Goal: Find specific page/section: Find specific page/section

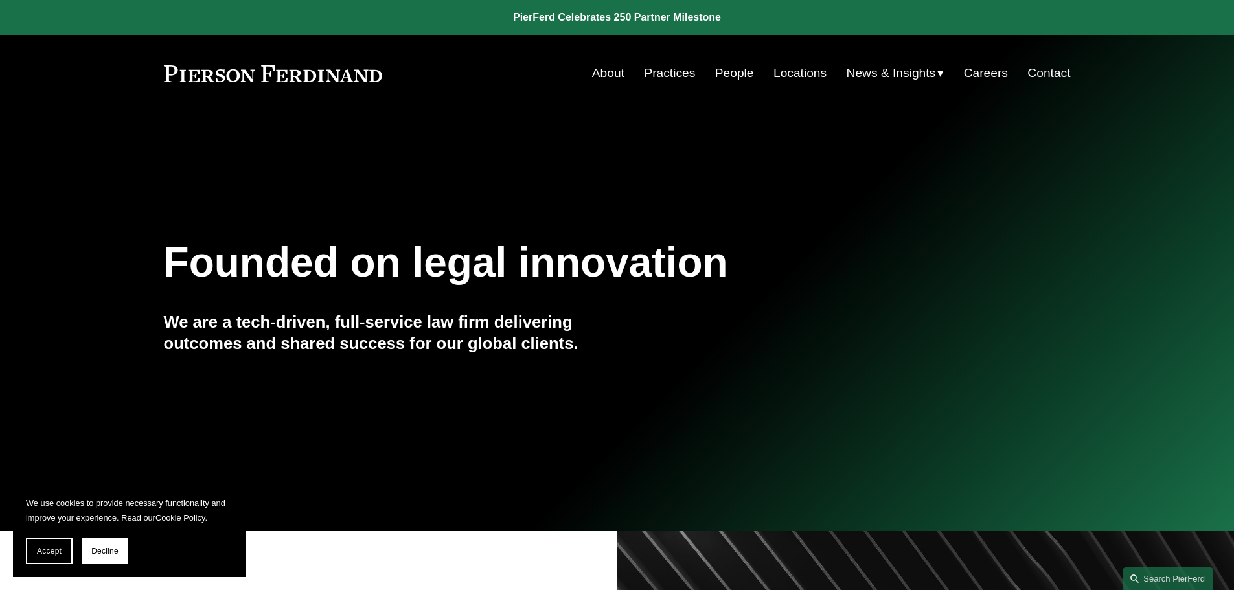
click at [725, 67] on link "People" at bounding box center [734, 73] width 39 height 25
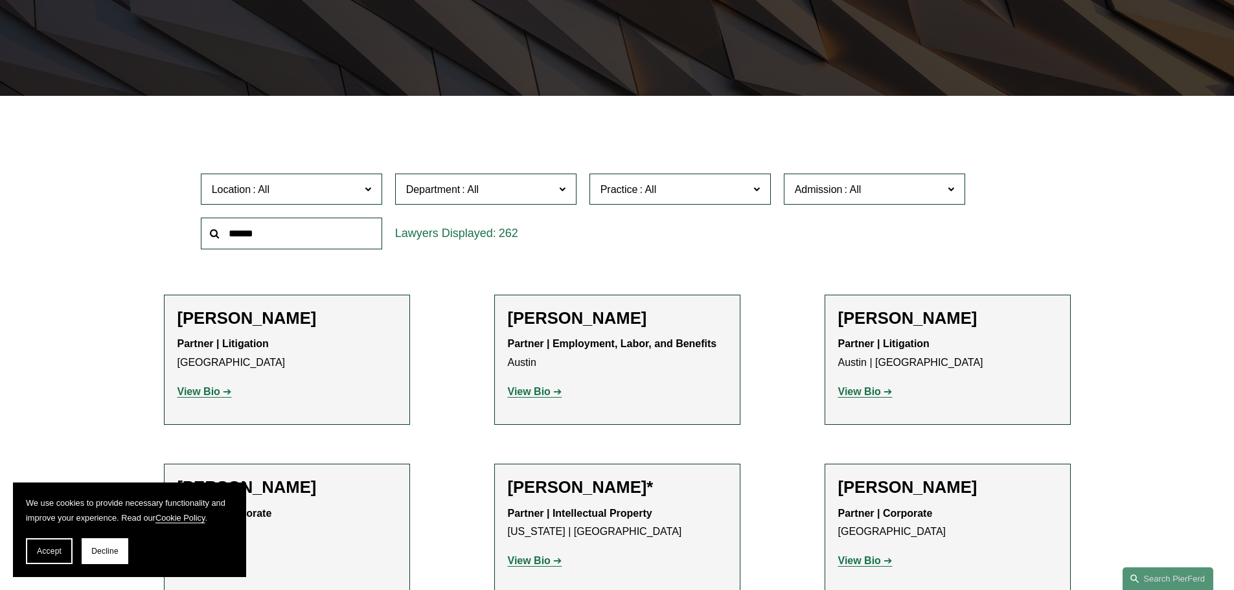
scroll to position [389, 0]
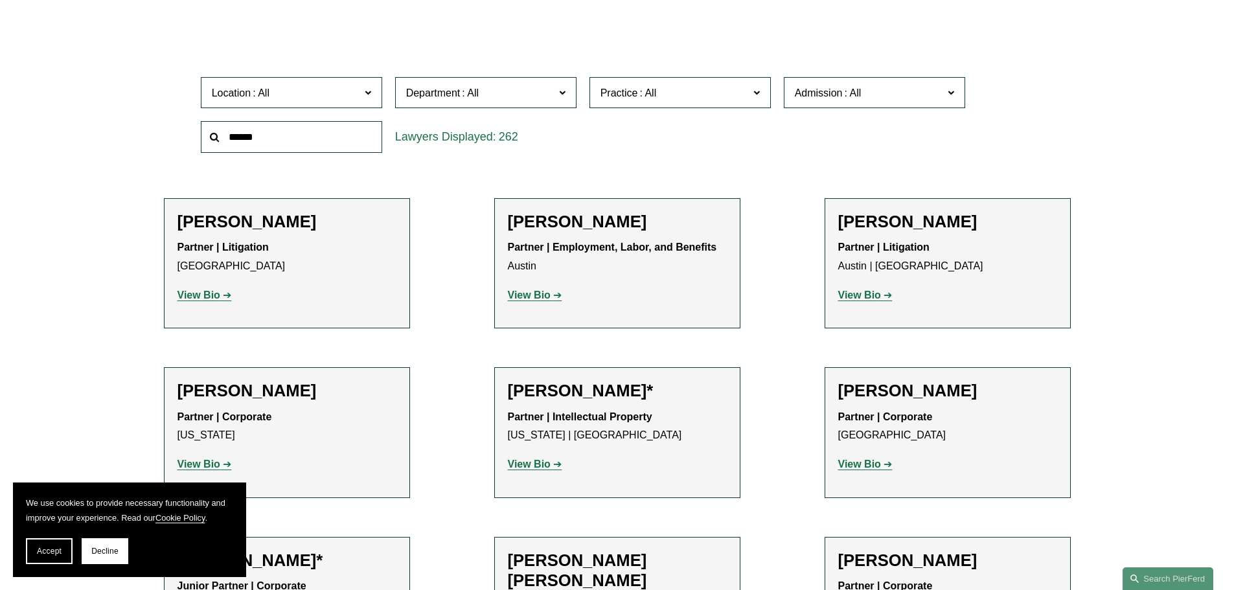
click at [310, 133] on input "text" at bounding box center [291, 137] width 181 height 32
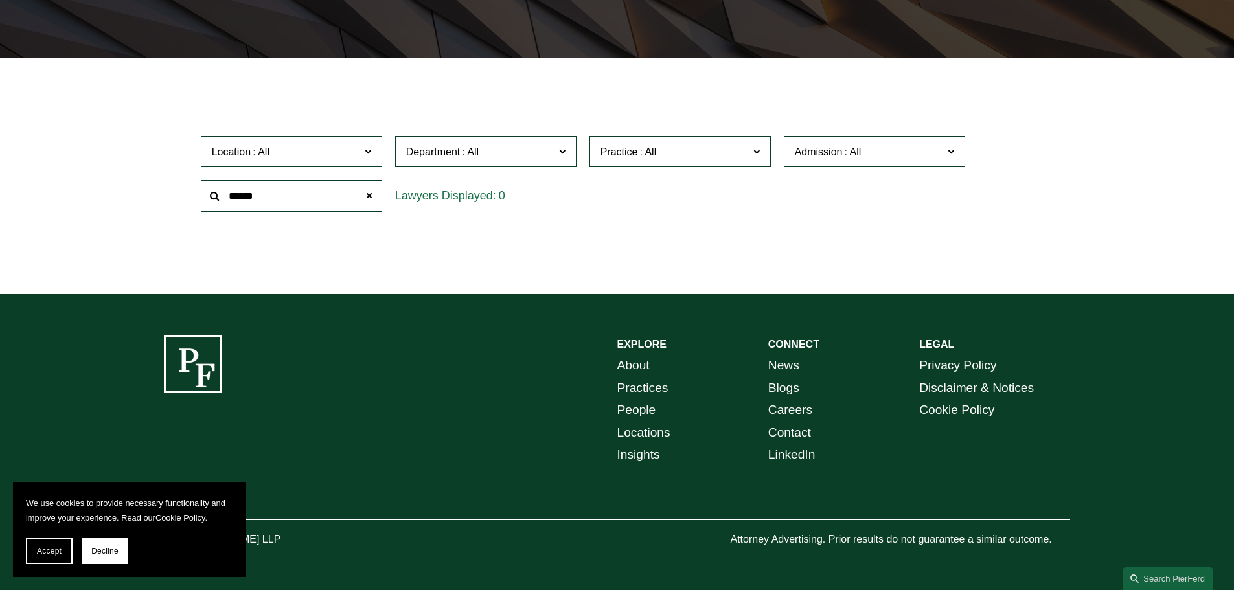
scroll to position [331, 0]
type input "******"
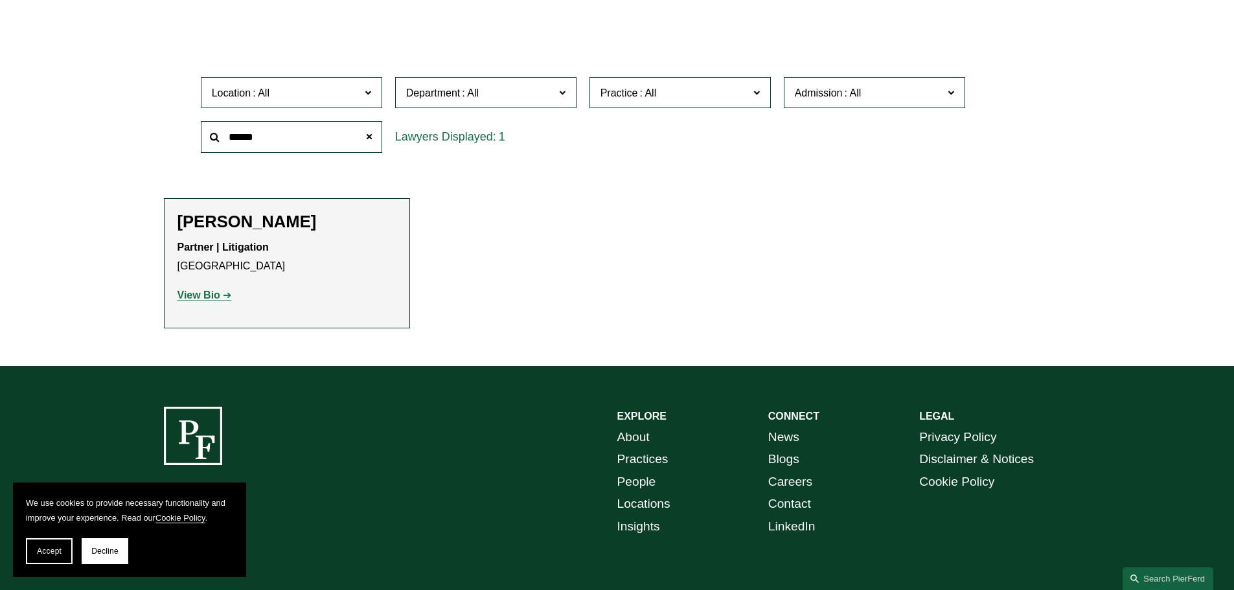
click at [193, 295] on strong "View Bio" at bounding box center [198, 294] width 43 height 11
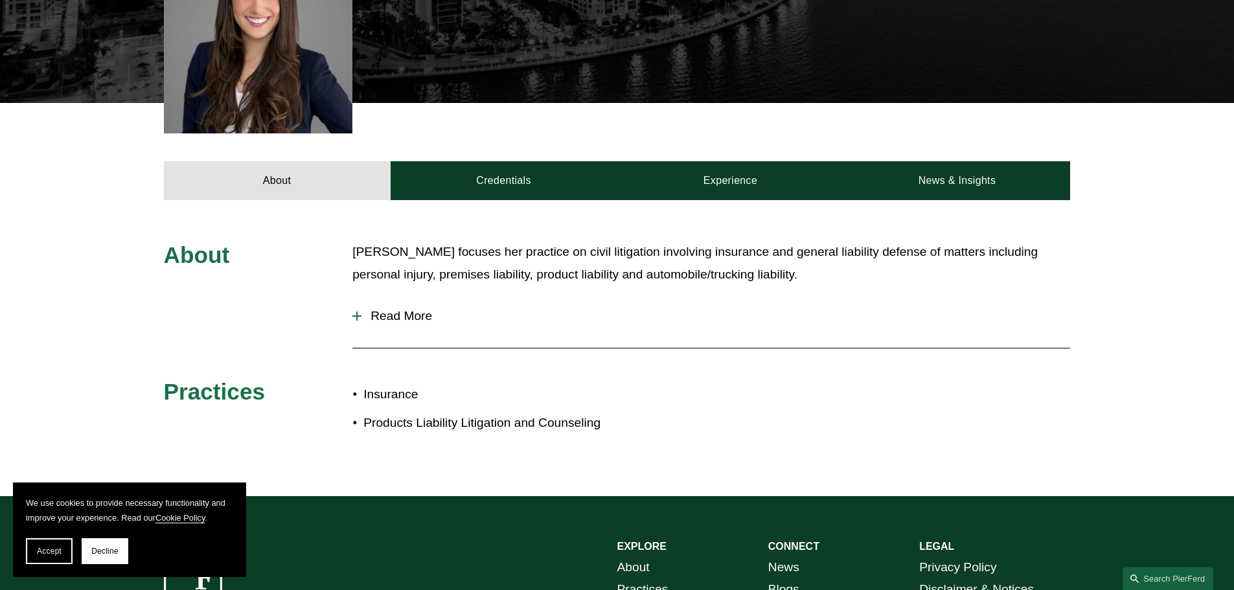
scroll to position [453, 0]
